Goal: Task Accomplishment & Management: Manage account settings

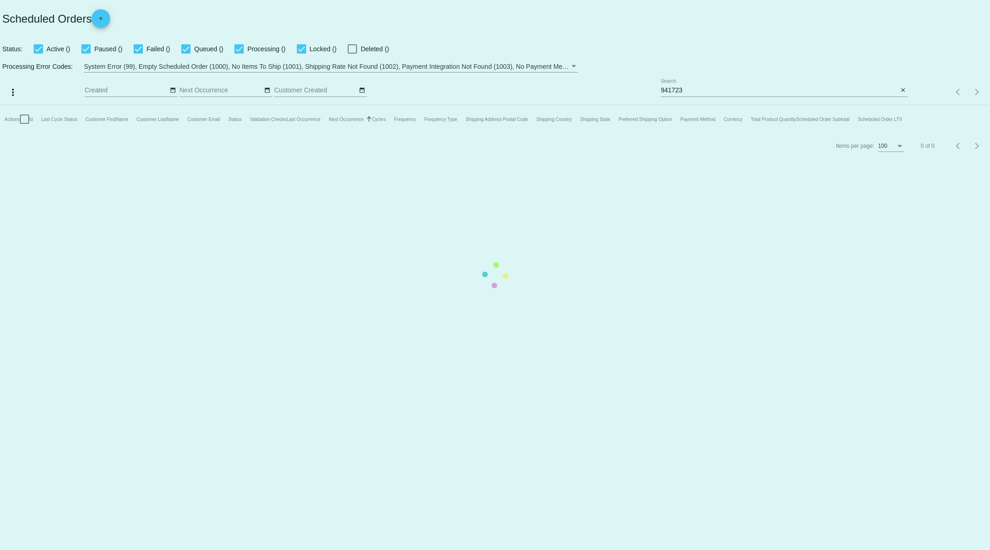
click at [682, 105] on mat-table "Actions Id Last Cycle Status Customer FirstName Customer LastName Customer Emai…" at bounding box center [495, 119] width 990 height 28
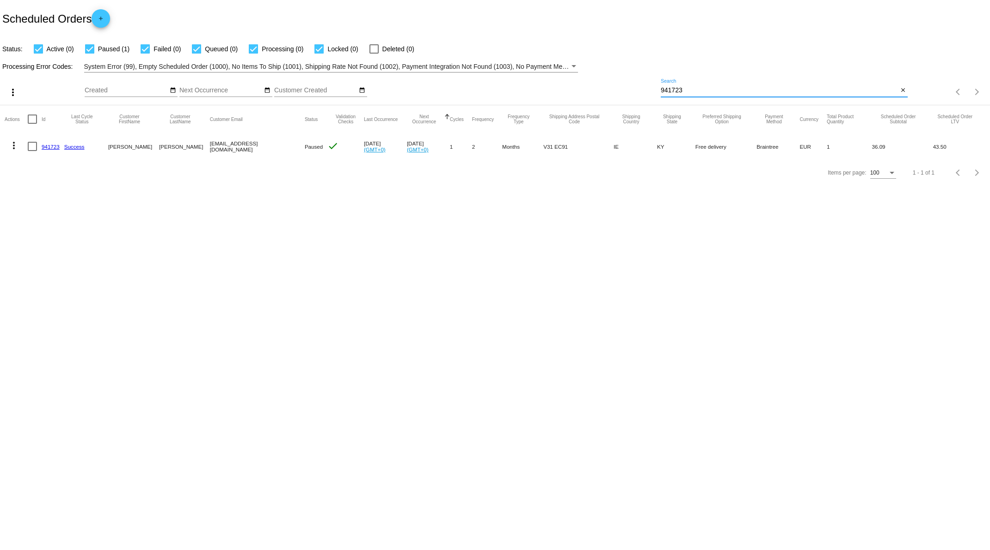
drag, startPoint x: 688, startPoint y: 90, endPoint x: 634, endPoint y: 80, distance: 55.0
click at [627, 91] on div "more_vert Oct Jan Feb Mar [DATE]" at bounding box center [495, 89] width 990 height 33
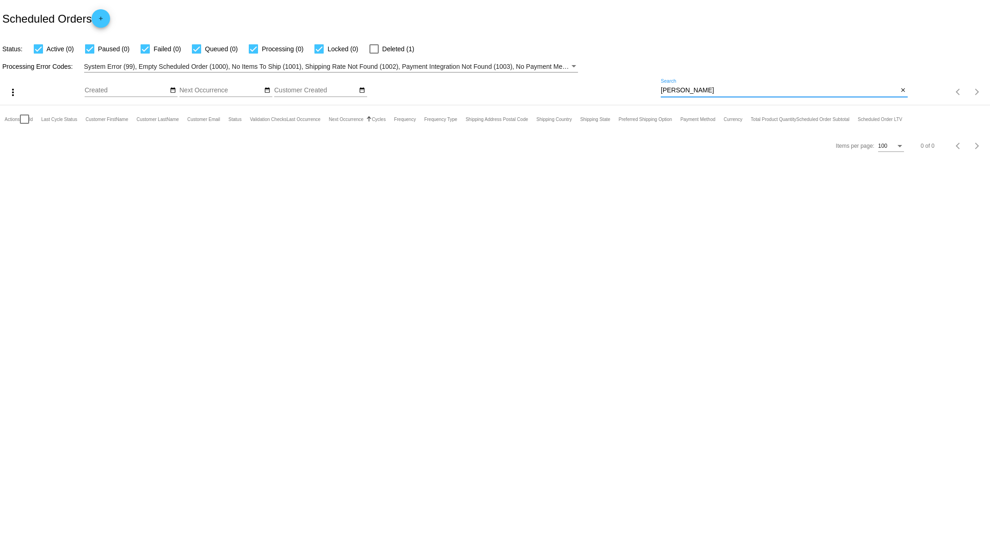
drag, startPoint x: 676, startPoint y: 93, endPoint x: 645, endPoint y: 91, distance: 30.6
click at [645, 91] on div "more_vert Oct Jan Feb Mar [DATE]" at bounding box center [495, 89] width 990 height 33
type input "y"
drag, startPoint x: 679, startPoint y: 92, endPoint x: 646, endPoint y: 88, distance: 33.5
click at [654, 89] on div "more_vert Oct Jan Feb Mar [DATE]" at bounding box center [495, 89] width 990 height 33
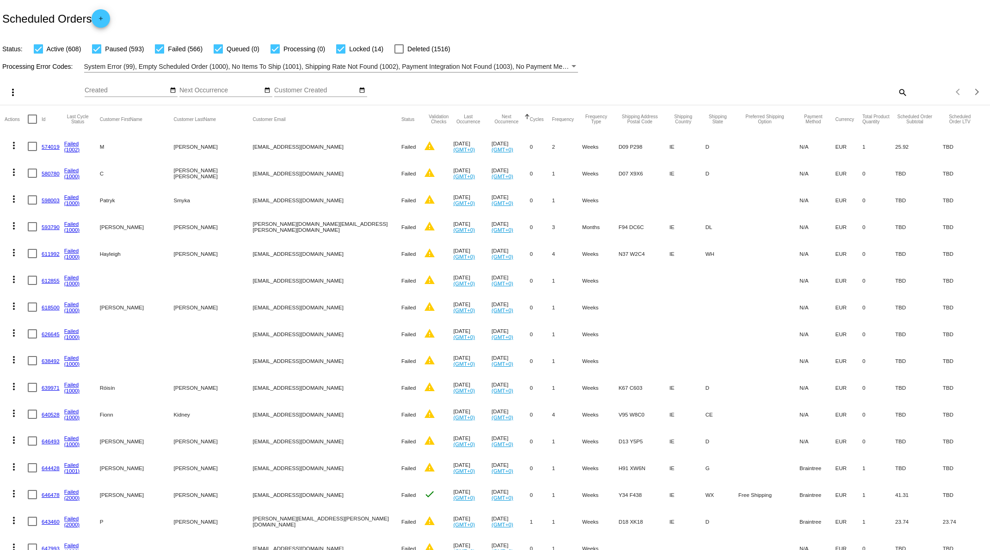
click at [896, 92] on mat-icon "search" at bounding box center [901, 92] width 11 height 14
click at [798, 98] on div "Search" at bounding box center [783, 92] width 247 height 26
click at [753, 93] on input "Search" at bounding box center [783, 90] width 247 height 7
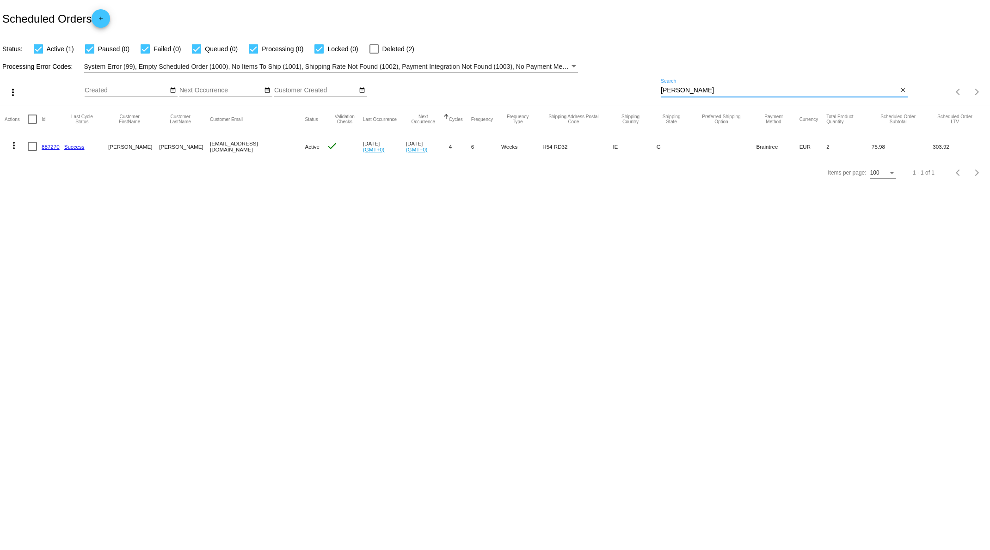
type input "[PERSON_NAME]"
click at [180, 241] on body "Scheduled Orders add Status: Active (1) Paused (0) Failed (0) Queued (0) Proces…" at bounding box center [495, 275] width 990 height 550
